Goal: Task Accomplishment & Management: Use online tool/utility

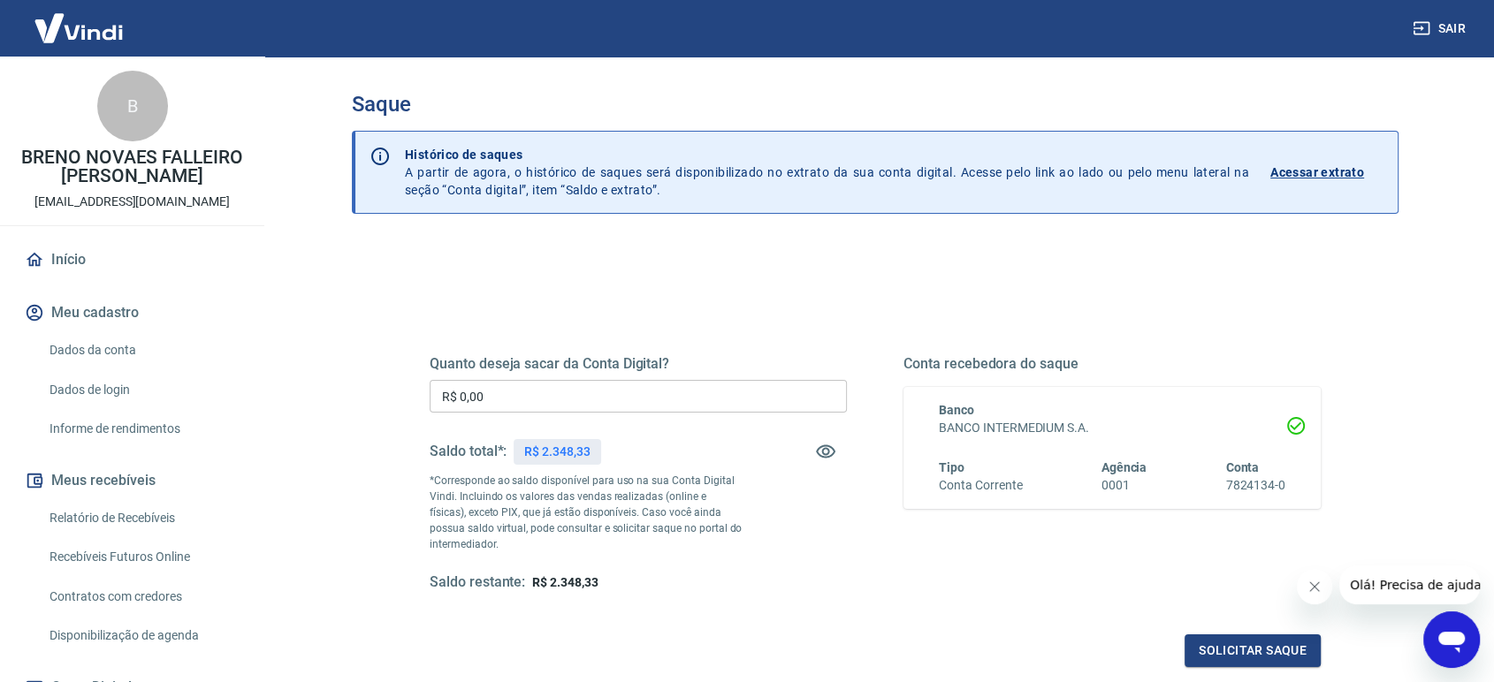
click at [590, 393] on input "R$ 0,00" at bounding box center [638, 396] width 417 height 33
type input "R$ 1.170,58"
click at [804, 447] on button "Solicitar saque" at bounding box center [1252, 651] width 136 height 33
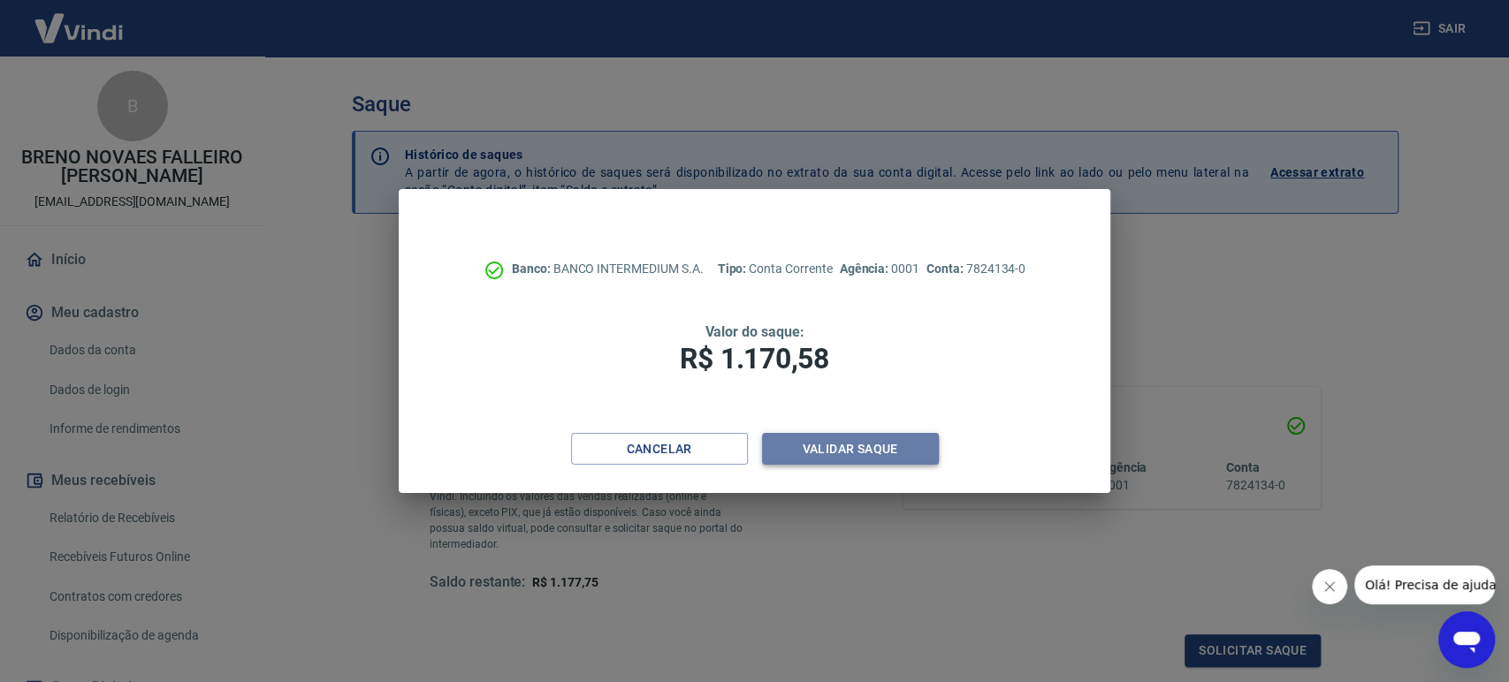
click at [804, 447] on button "Validar saque" at bounding box center [850, 449] width 177 height 33
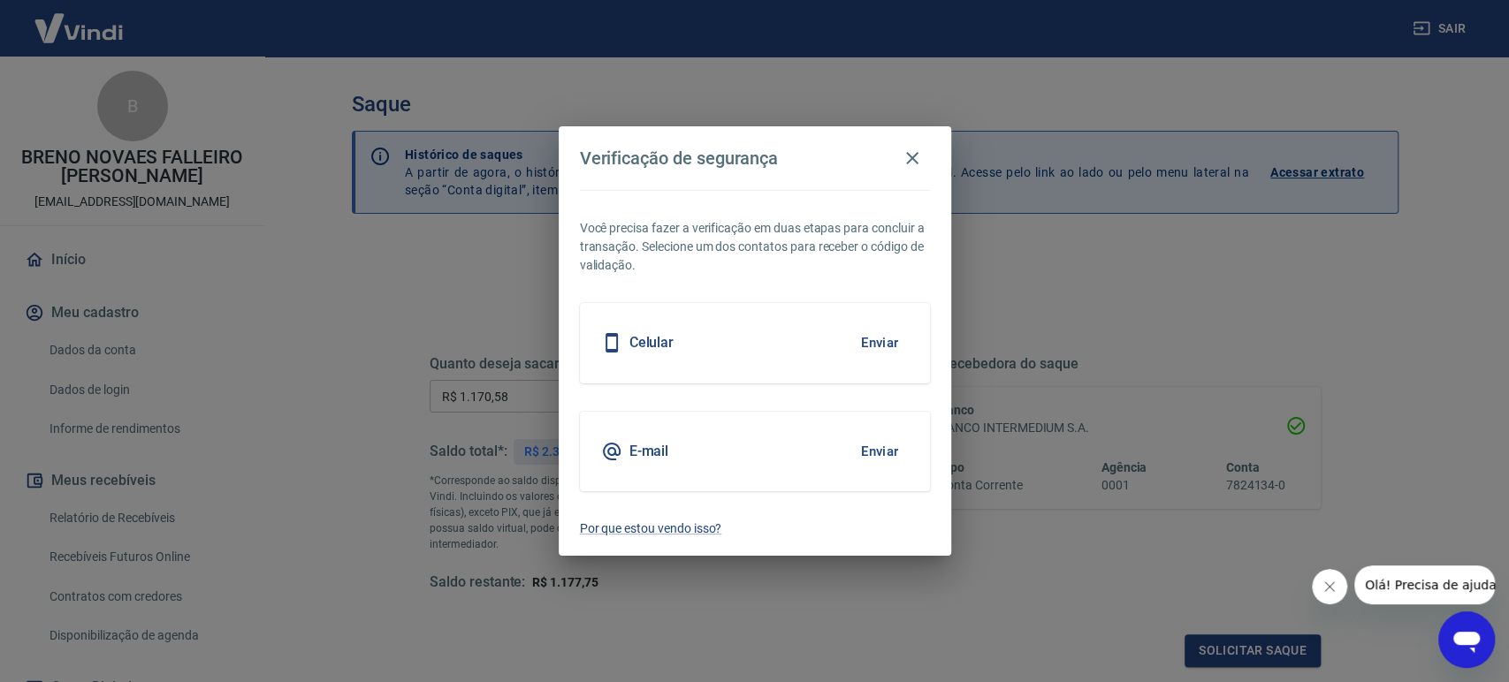
click at [804, 338] on button "Enviar" at bounding box center [879, 342] width 57 height 37
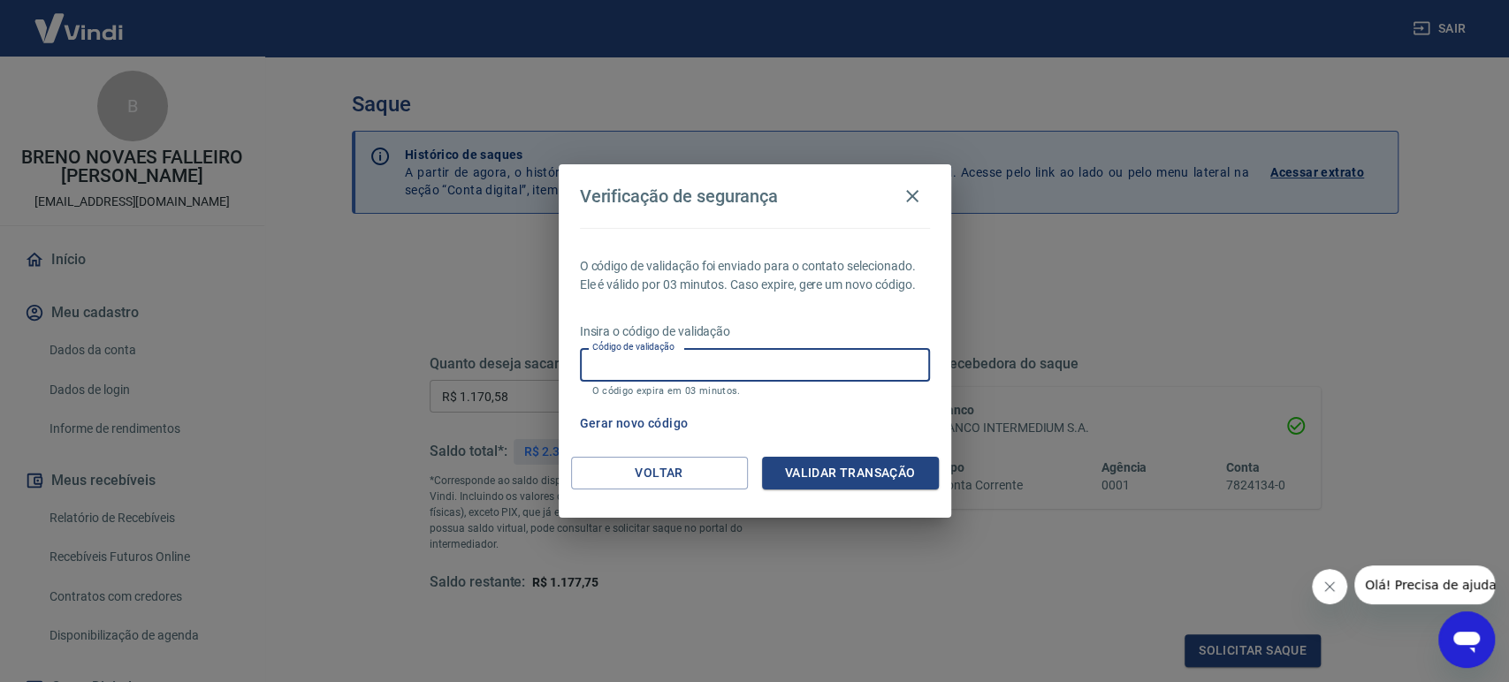
click at [772, 360] on input "Código de validação" at bounding box center [755, 364] width 350 height 33
click at [804, 366] on input "Código de validação" at bounding box center [755, 364] width 350 height 33
click at [804, 408] on div "Gerar novo código" at bounding box center [751, 423] width 357 height 33
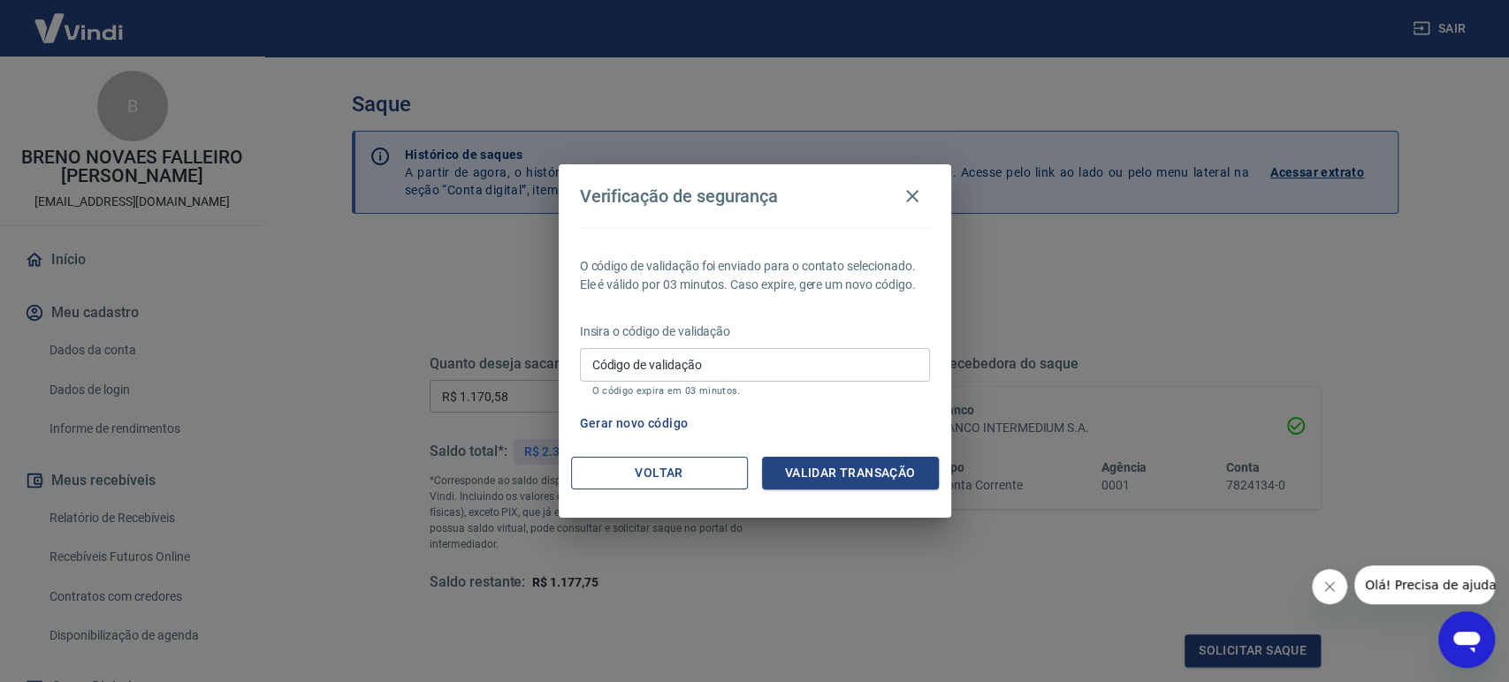
click at [665, 447] on button "Voltar" at bounding box center [659, 473] width 177 height 33
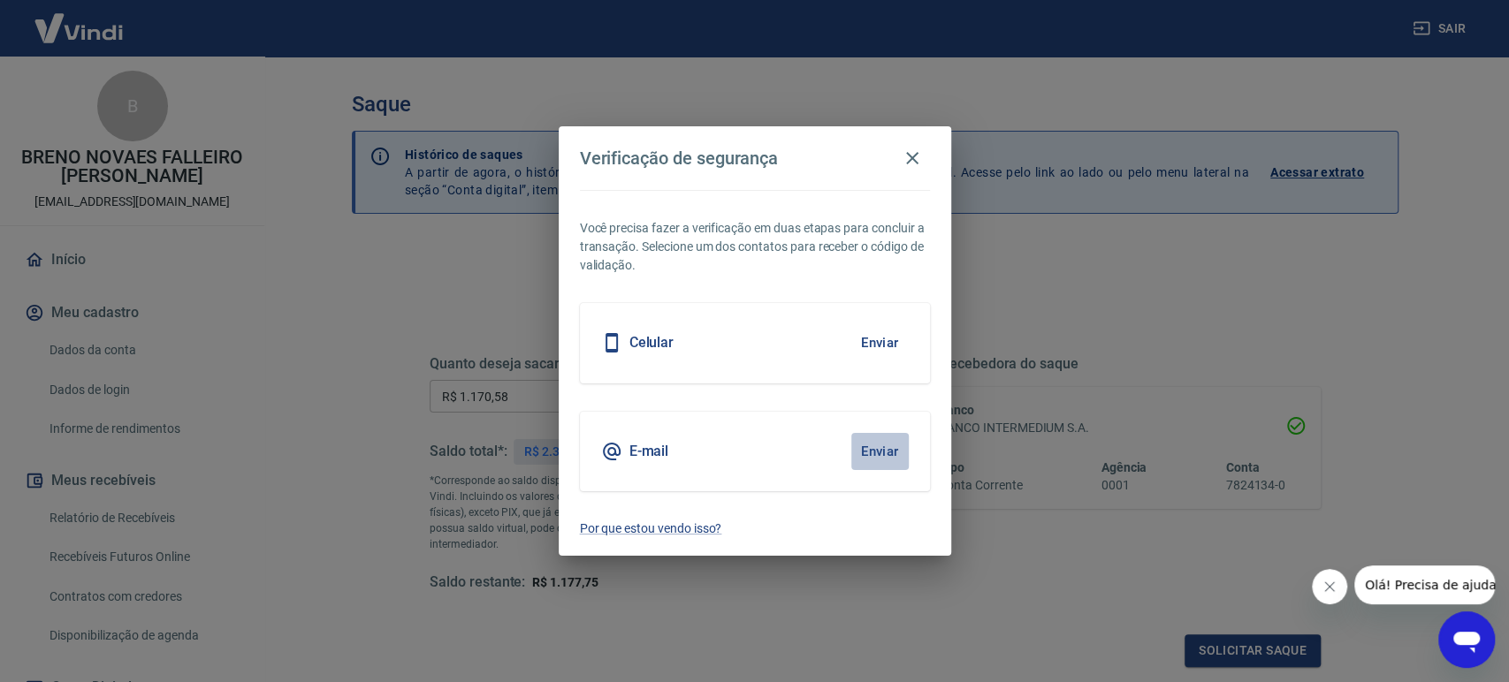
click at [804, 447] on button "Enviar" at bounding box center [879, 451] width 57 height 37
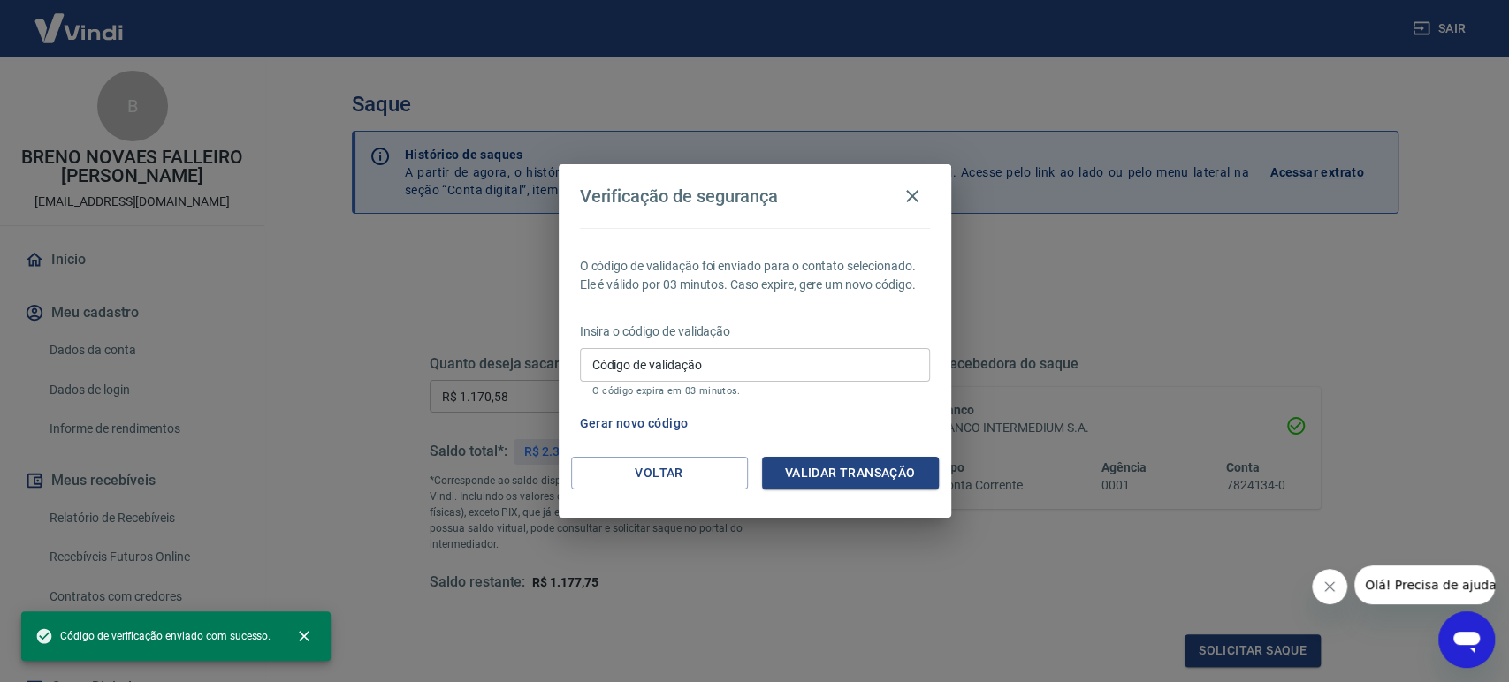
click at [801, 369] on input "Código de validação" at bounding box center [755, 364] width 350 height 33
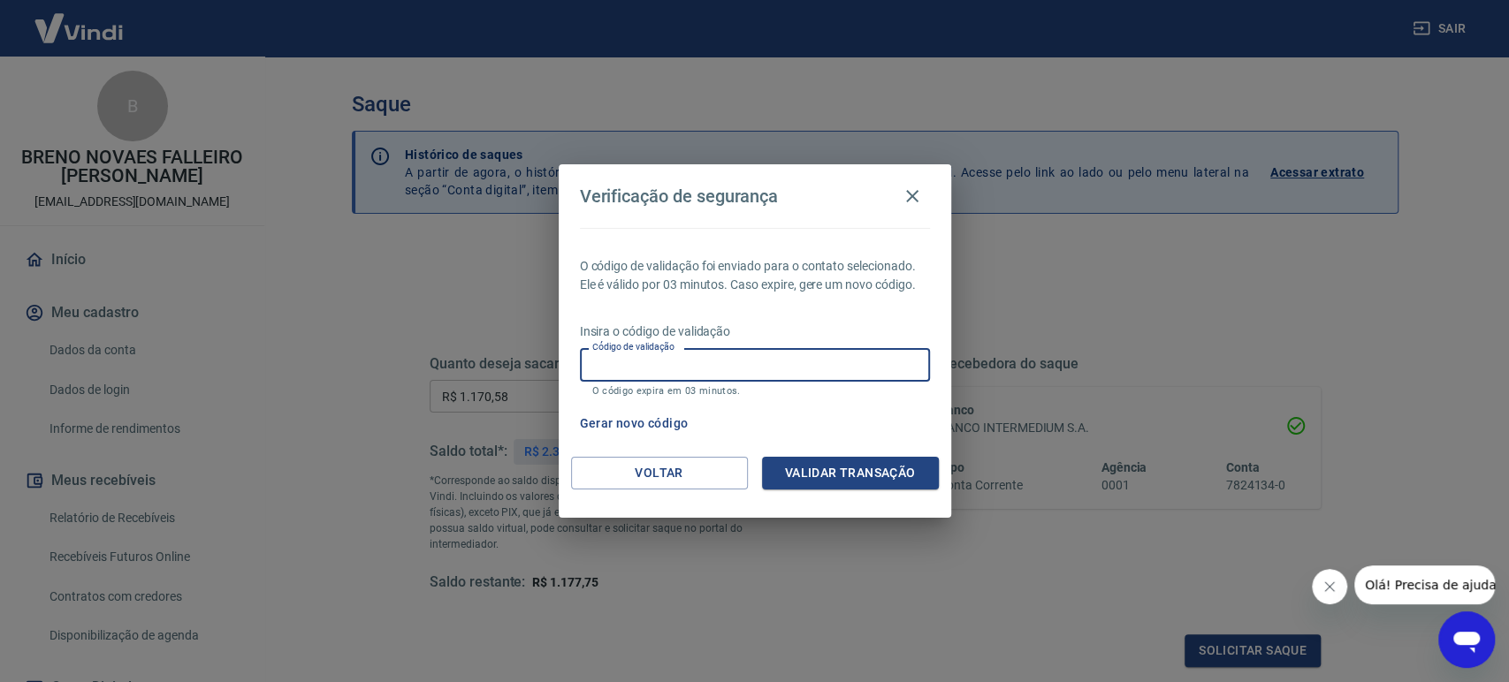
paste input "931208"
type input "931208"
click at [804, 447] on button "Validar transação" at bounding box center [850, 473] width 177 height 33
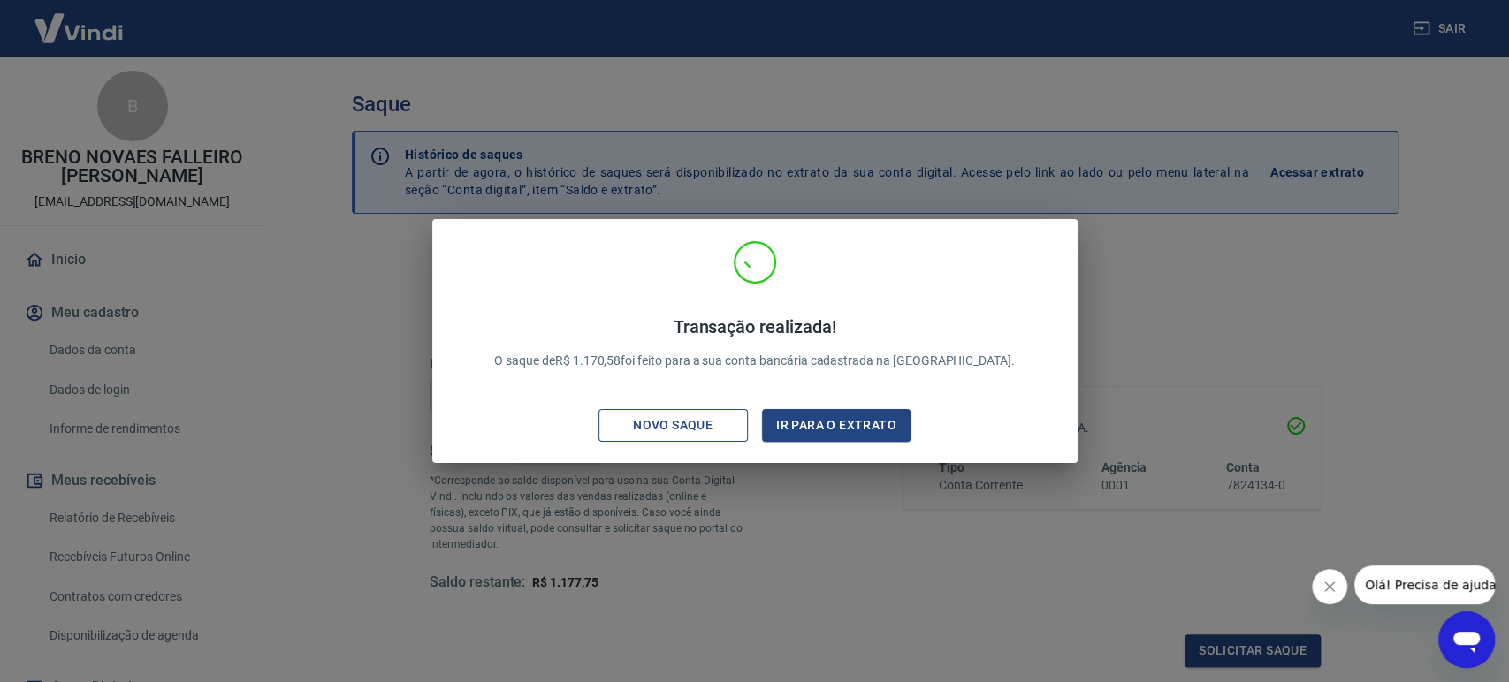
click at [652, 423] on div "Novo saque" at bounding box center [673, 426] width 122 height 22
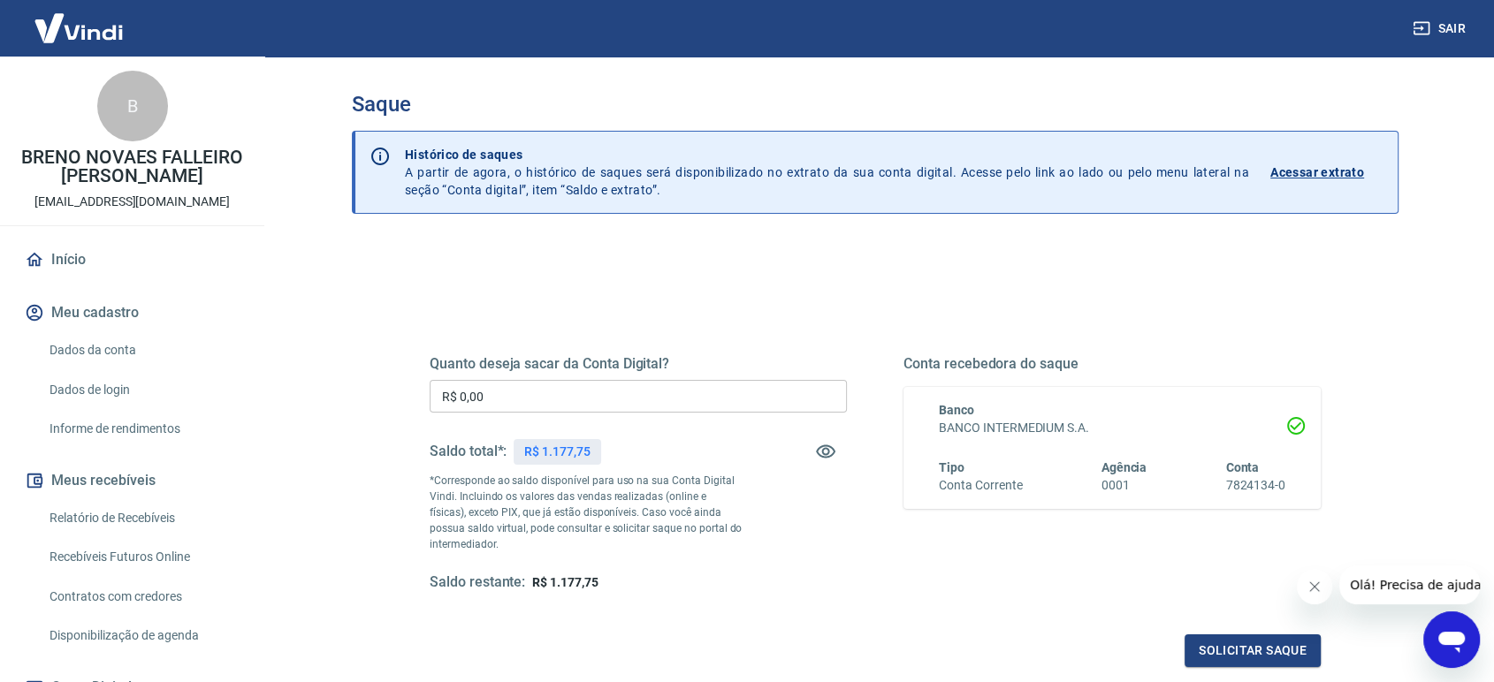
click at [788, 529] on div "Quanto deseja sacar da Conta Digital? R$ 0,00 ​ Saldo total*: R$ 1.177,75 *Corr…" at bounding box center [638, 473] width 417 height 237
click at [1039, 586] on div "Conta recebedora do saque Banco BANCO INTERMEDIUM S.A. Tipo Conta Corrente Agên…" at bounding box center [1111, 473] width 417 height 237
click at [707, 401] on input "R$ 0,00" at bounding box center [638, 396] width 417 height 33
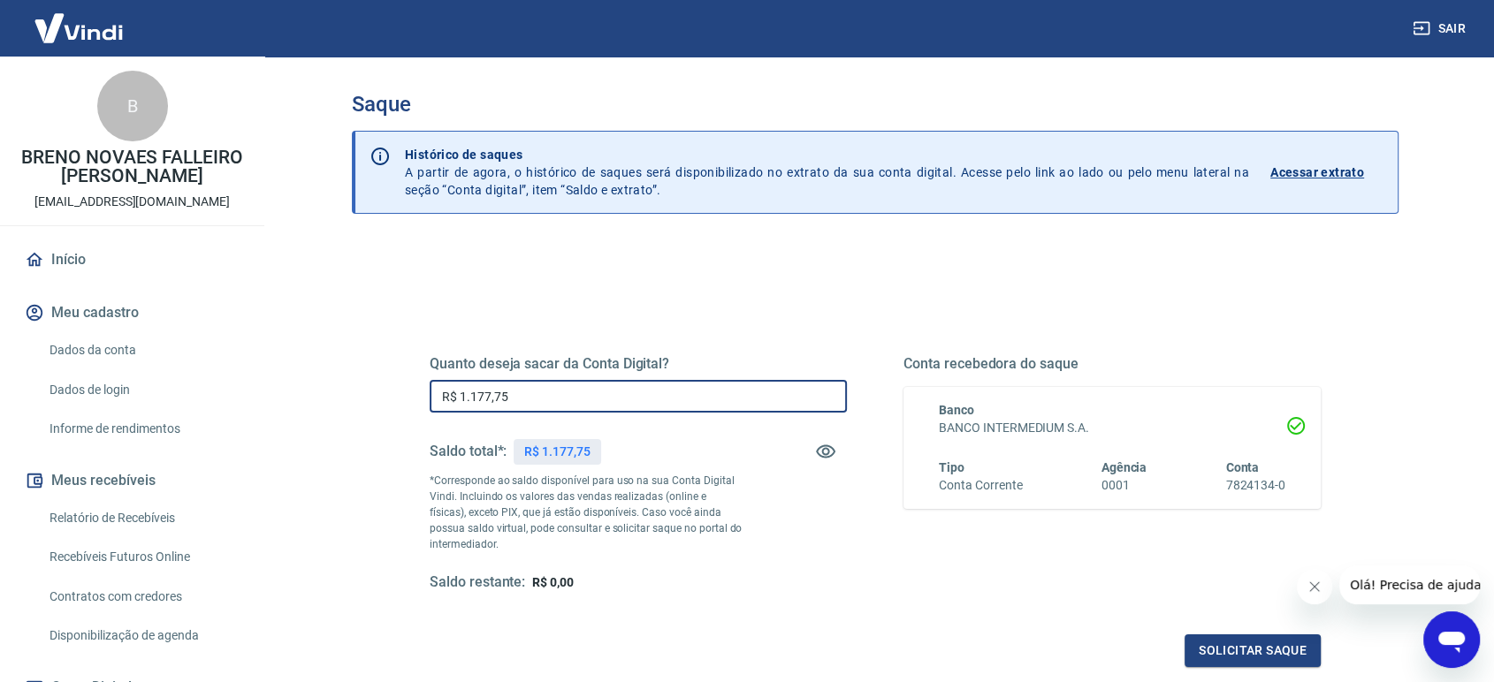
type input "R$ 1.177,75"
click at [1245, 652] on button "Solicitar saque" at bounding box center [1252, 651] width 136 height 33
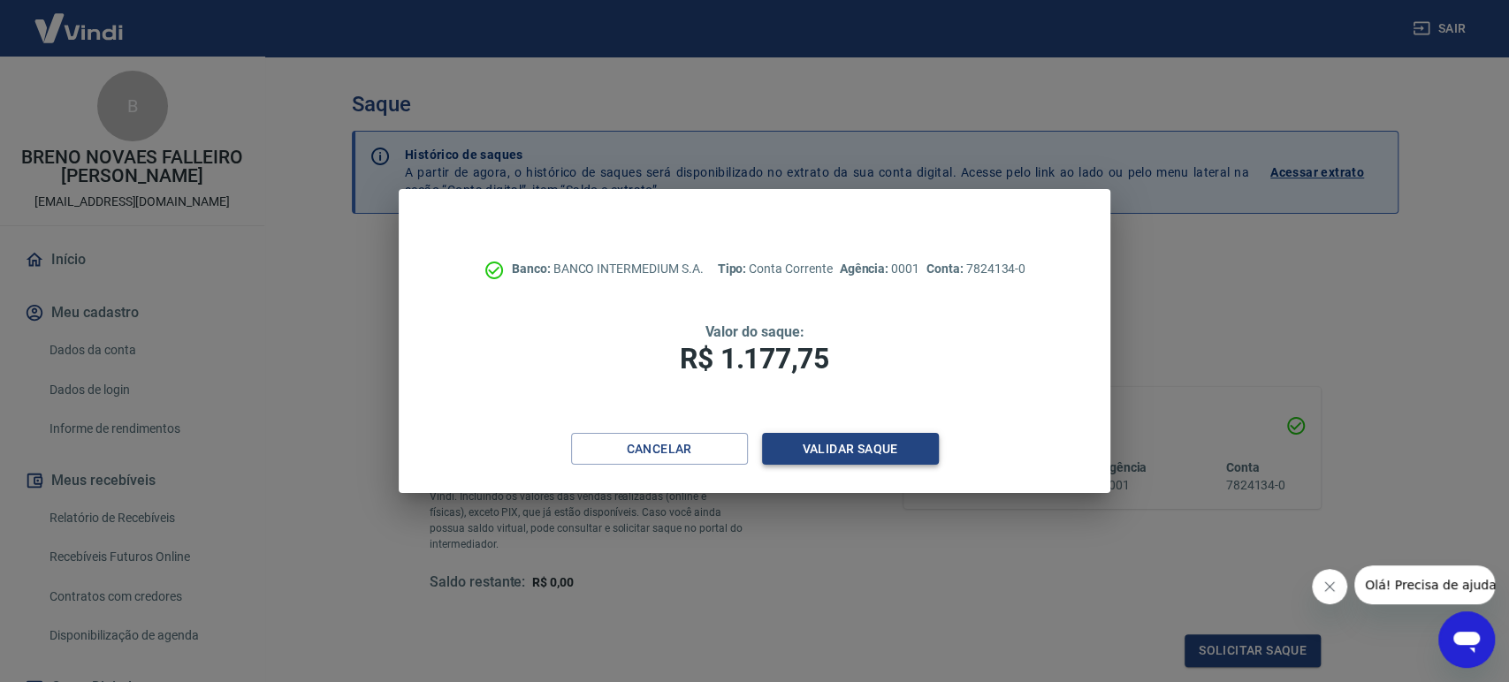
click at [827, 454] on button "Validar saque" at bounding box center [850, 449] width 177 height 33
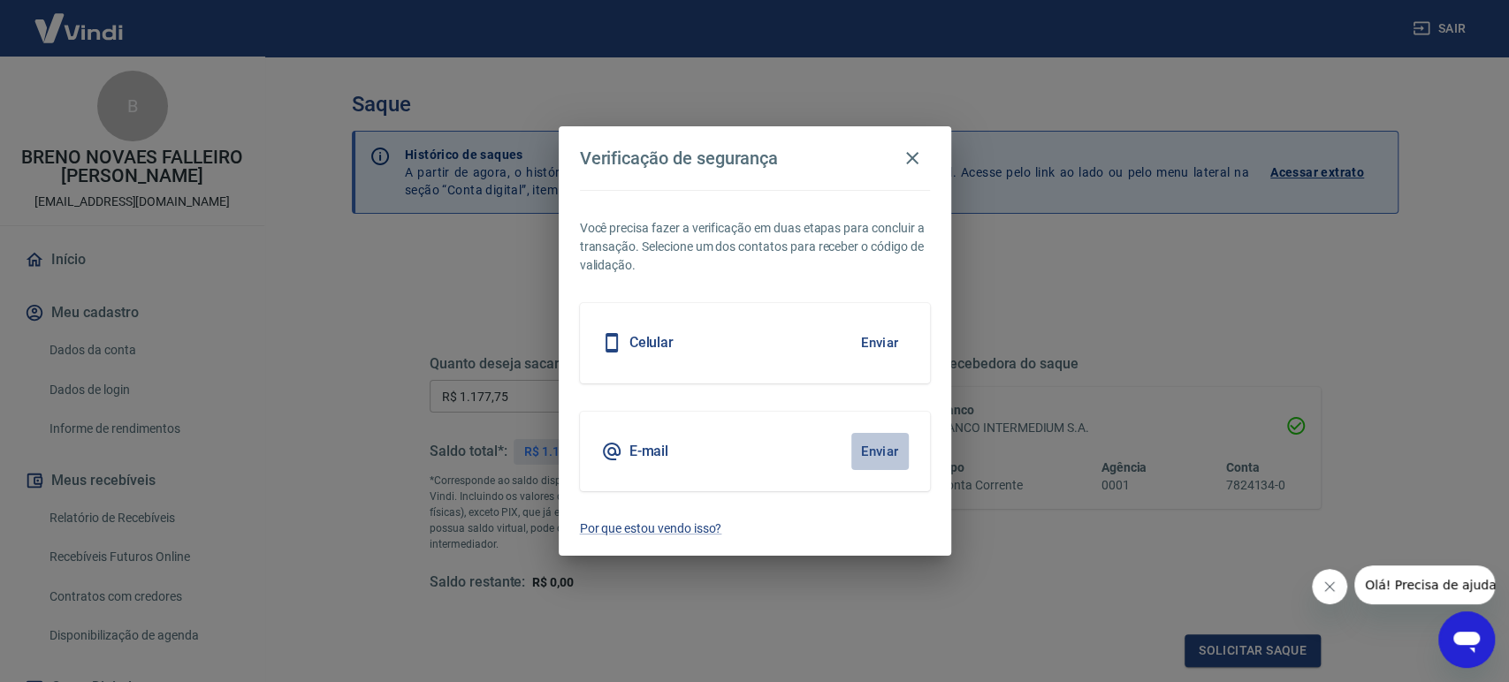
click at [880, 453] on button "Enviar" at bounding box center [879, 451] width 57 height 37
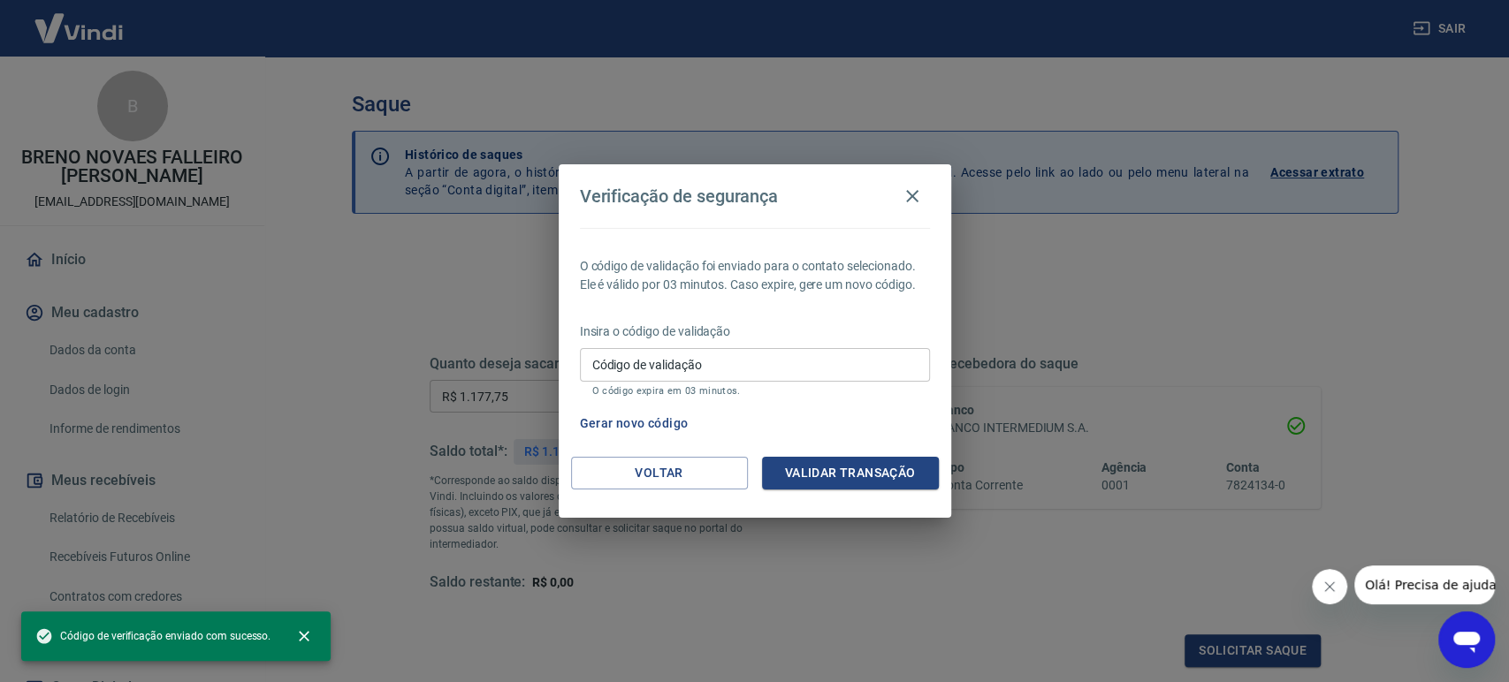
click at [785, 377] on input "Código de validação" at bounding box center [755, 364] width 350 height 33
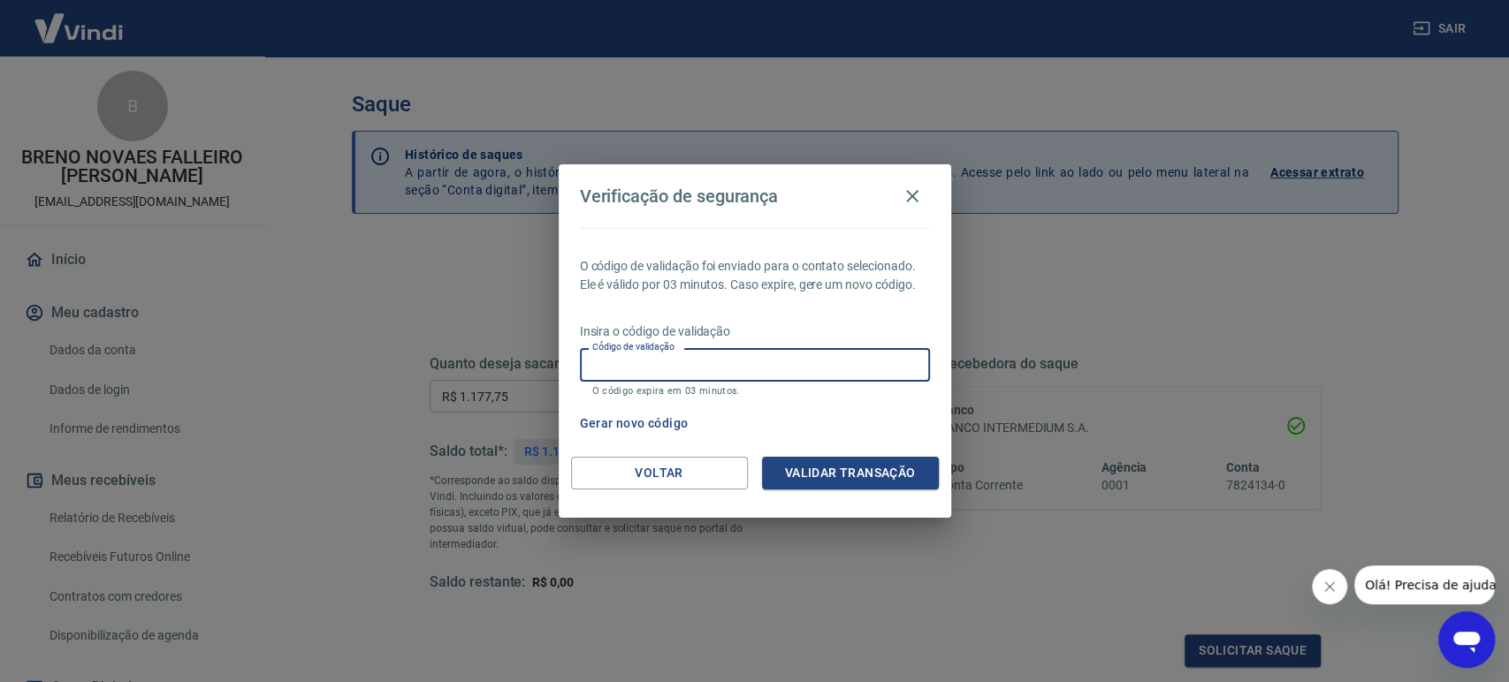
paste input "433756"
type input "433756"
click at [830, 472] on button "Validar transação" at bounding box center [850, 473] width 177 height 33
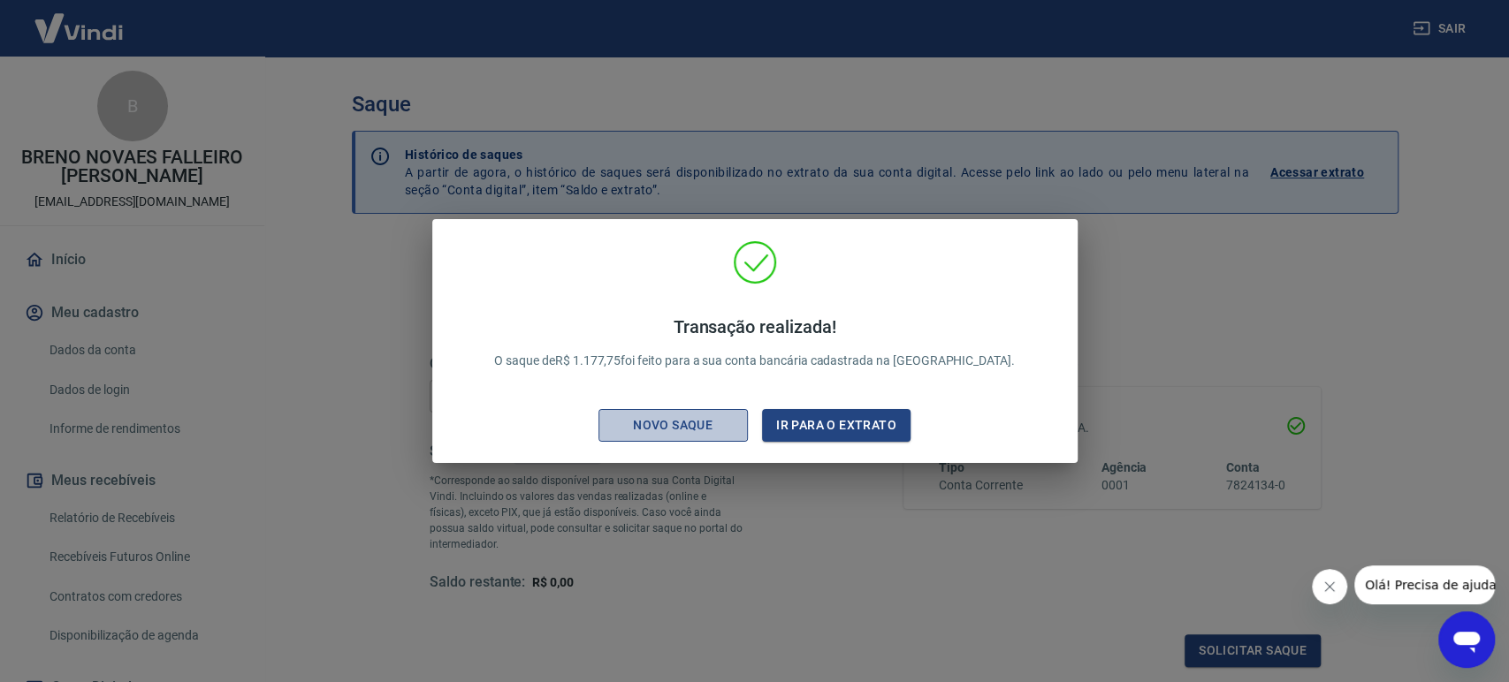
click at [730, 430] on div "Novo saque" at bounding box center [673, 426] width 122 height 22
